Goal: Transaction & Acquisition: Purchase product/service

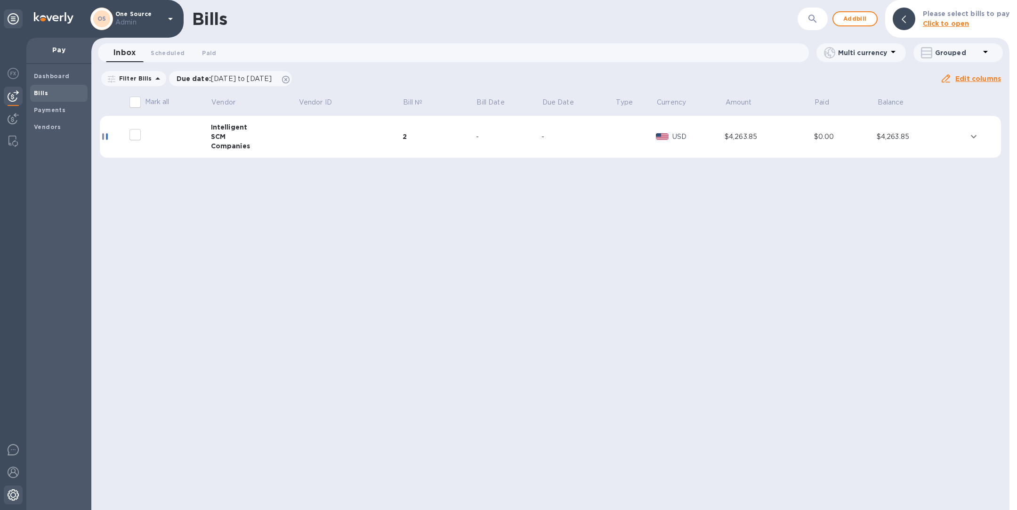
click at [16, 496] on img at bounding box center [13, 494] width 11 height 11
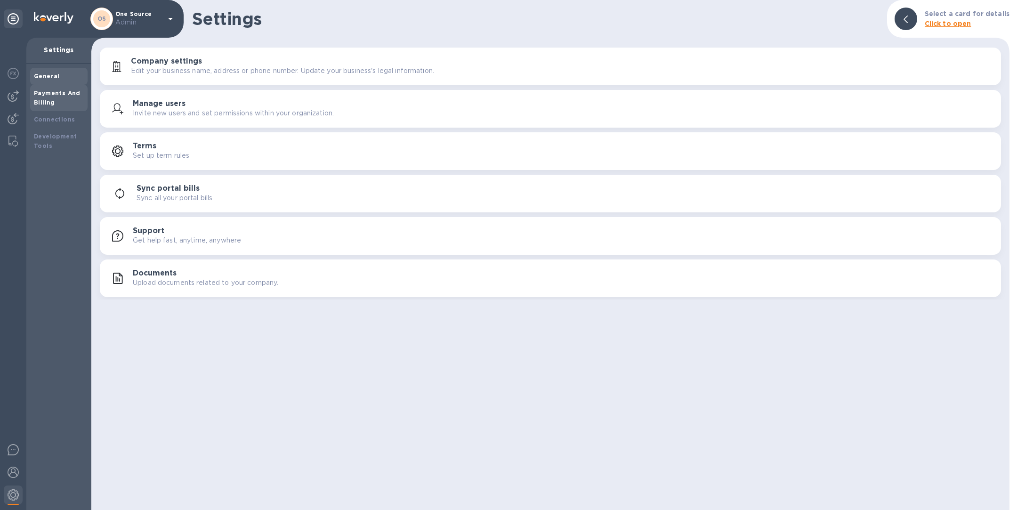
click at [44, 88] on div "Payments And Billing" at bounding box center [59, 97] width 50 height 19
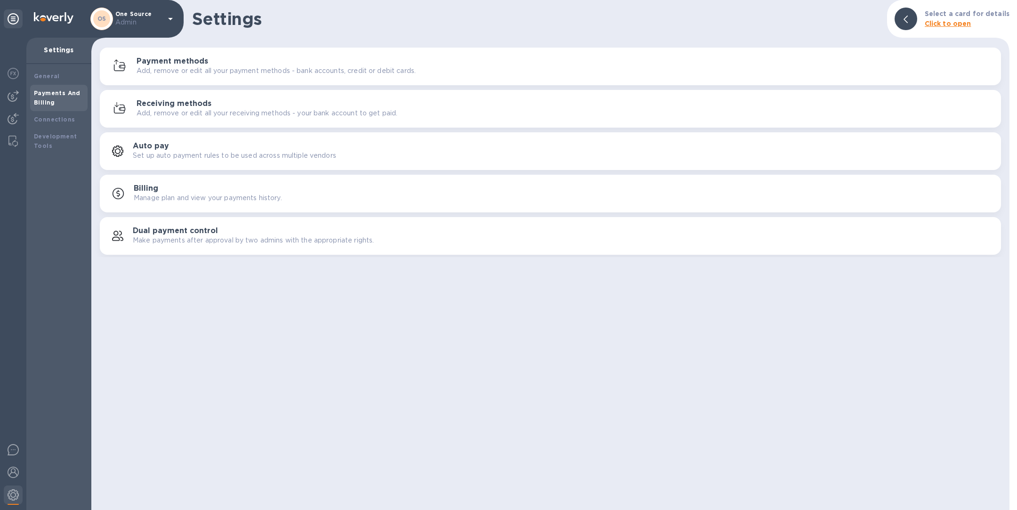
click at [190, 71] on p "Add, remove or edit all your payment methods - bank accounts, credit or debit c…" at bounding box center [275, 71] width 279 height 10
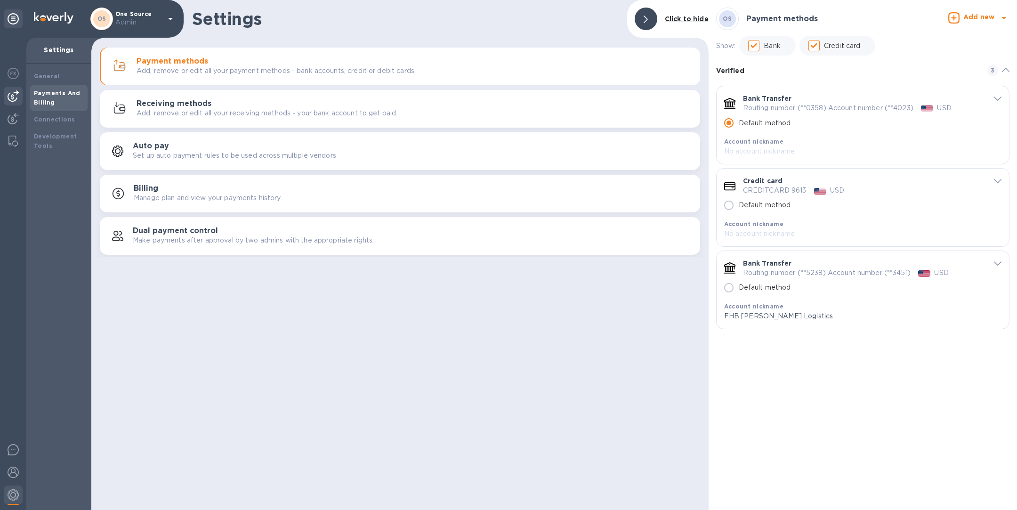
click at [12, 97] on img at bounding box center [13, 95] width 11 height 11
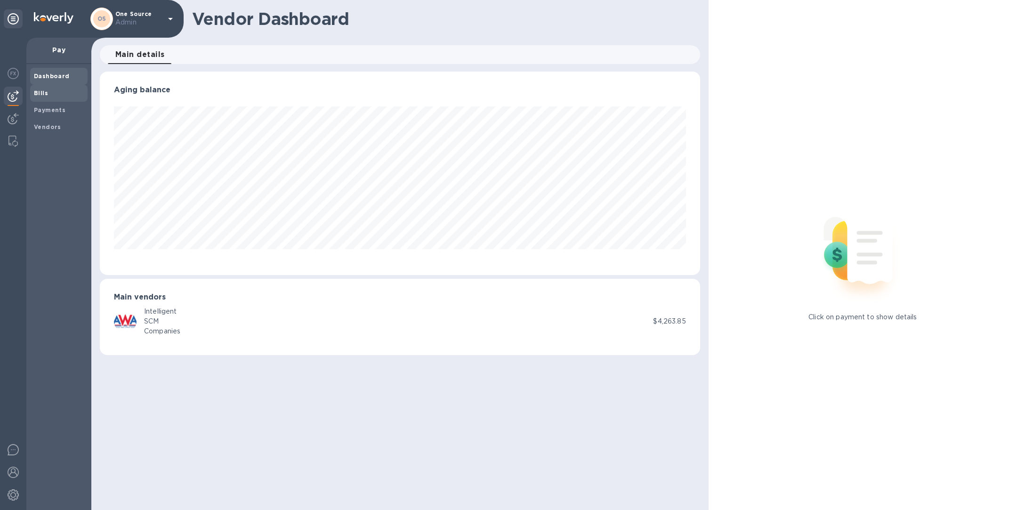
scroll to position [203, 600]
click at [44, 93] on b "Bills" at bounding box center [41, 92] width 14 height 7
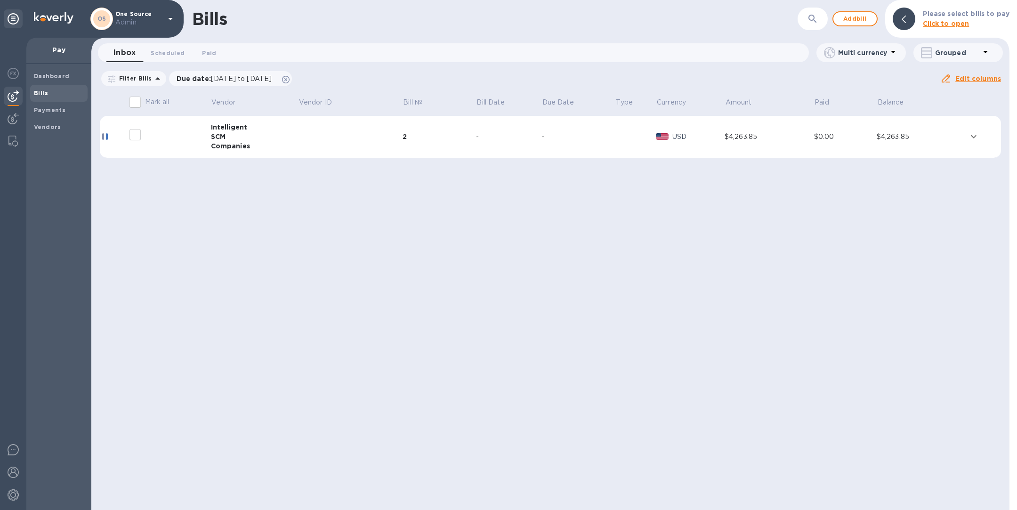
click at [337, 141] on td at bounding box center [350, 137] width 104 height 42
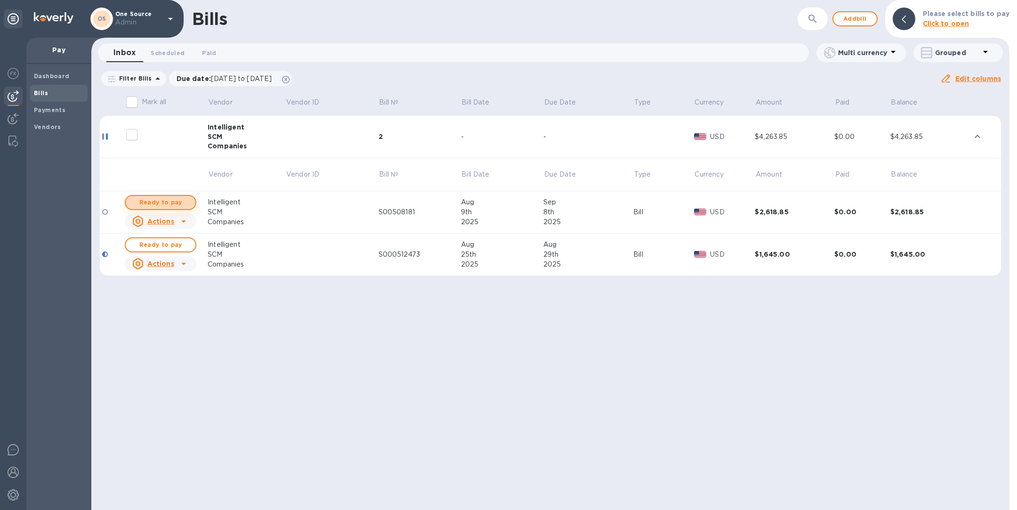
click at [183, 202] on span "Ready to pay" at bounding box center [160, 202] width 55 height 11
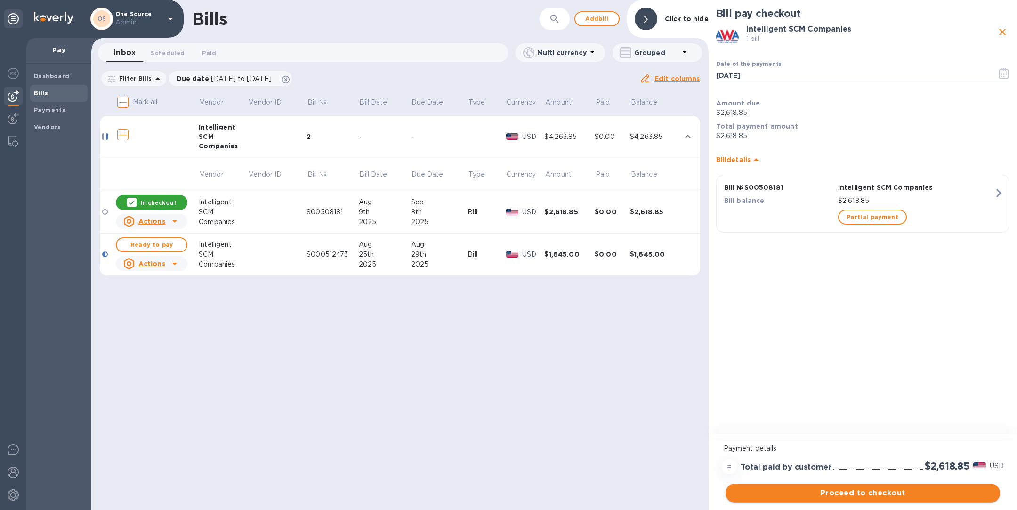
click at [838, 490] on span "Proceed to checkout" at bounding box center [862, 492] width 259 height 11
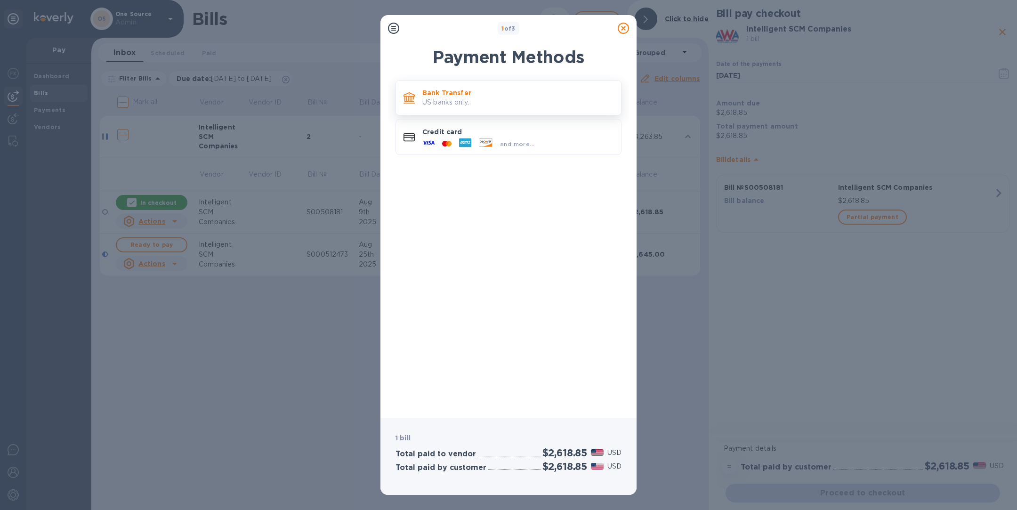
click at [476, 99] on p "US banks only." at bounding box center [517, 102] width 191 height 10
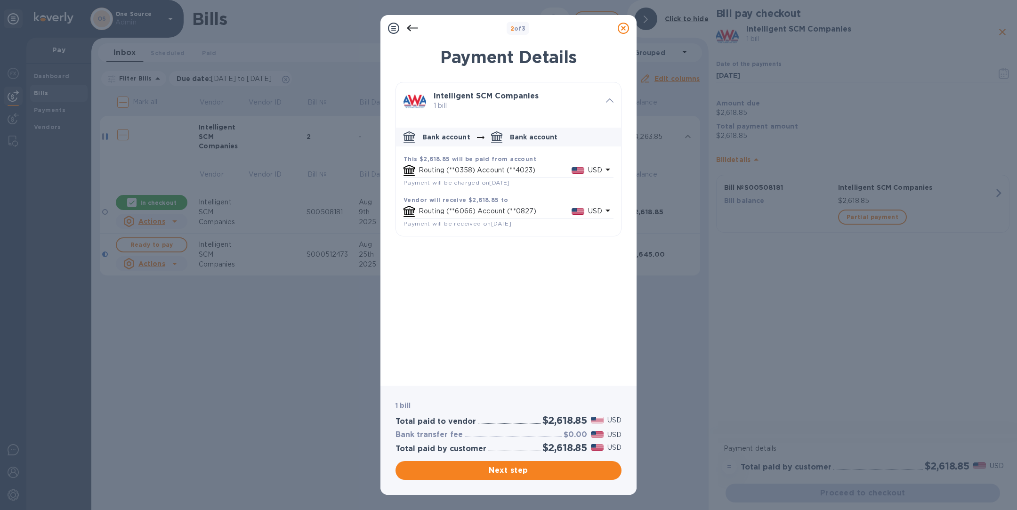
click at [520, 167] on p "Routing (**0358) Account (**4023)" at bounding box center [494, 170] width 153 height 10
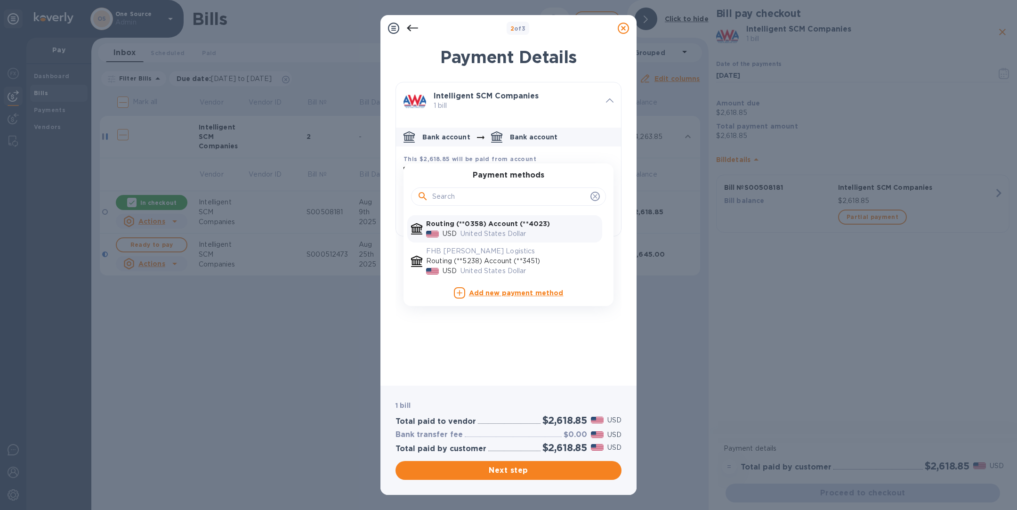
click at [624, 24] on icon at bounding box center [623, 28] width 11 height 11
